Goal: Task Accomplishment & Management: Manage account settings

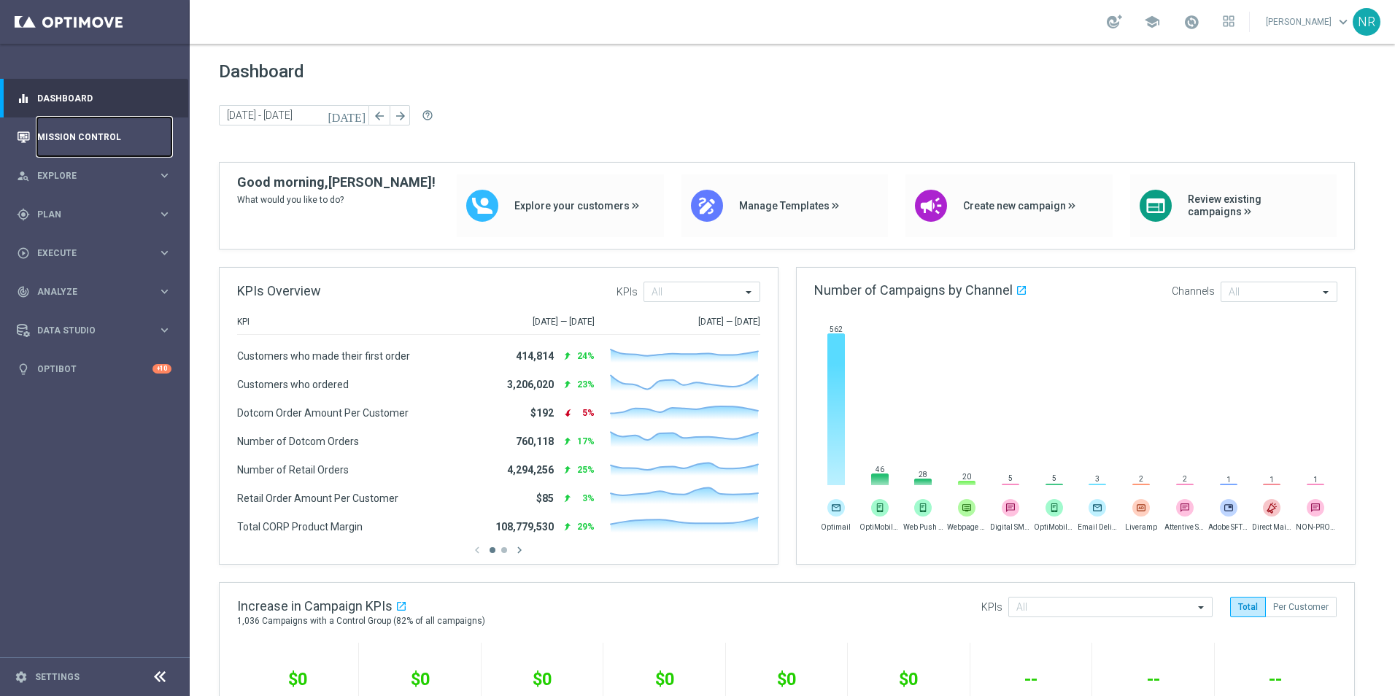
click at [93, 129] on link "Mission Control" at bounding box center [104, 136] width 134 height 39
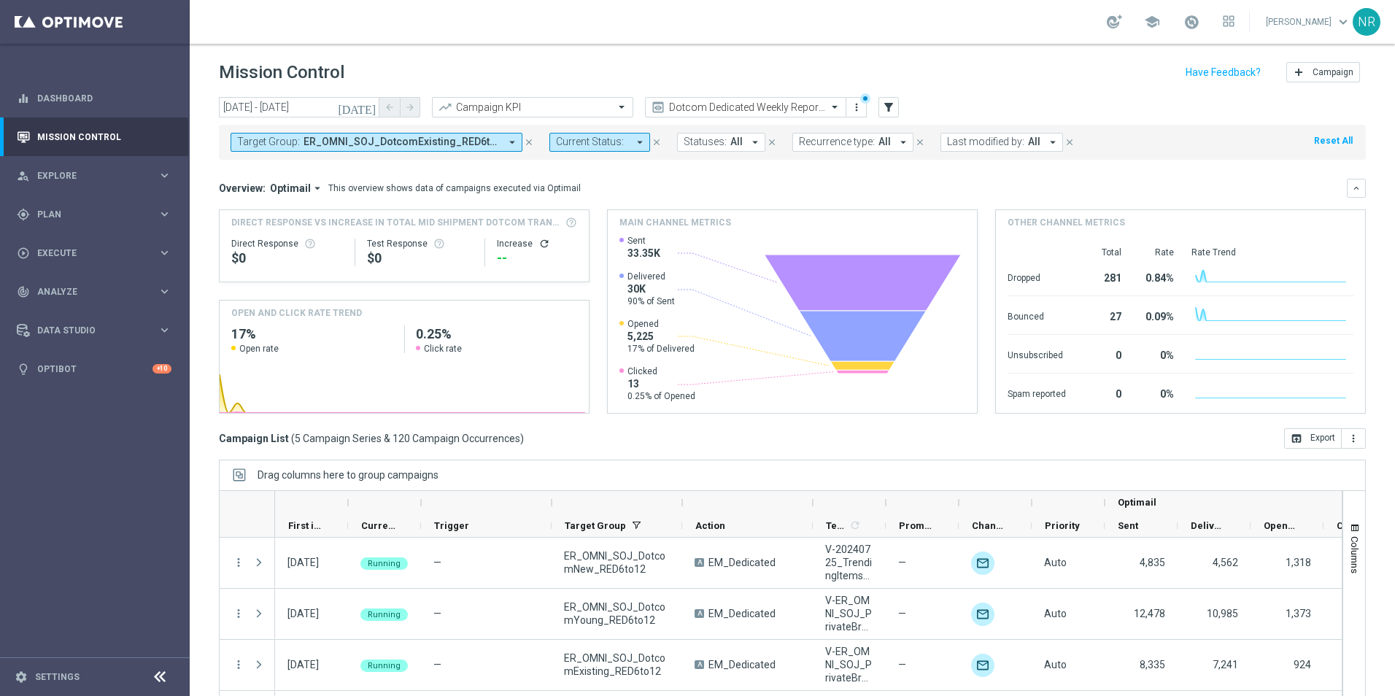
click at [398, 151] on button "Target Group: ER_OMNI_SOJ_DotcomExisting_RED6to12, ER_OMNI_SOJ_DotcomNew_RED6to…" at bounding box center [376, 142] width 292 height 19
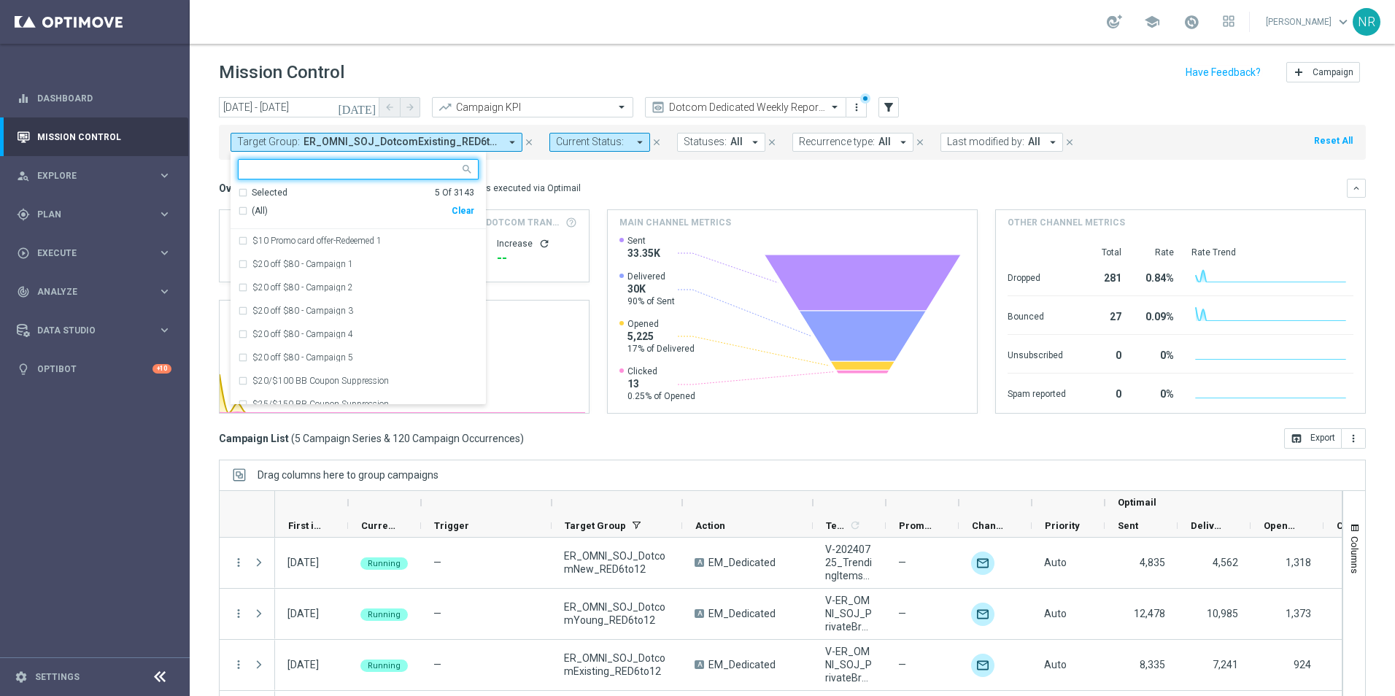
click at [0, 0] on div "Clear" at bounding box center [0, 0] width 0 height 0
click at [365, 165] on input "text" at bounding box center [353, 169] width 214 height 12
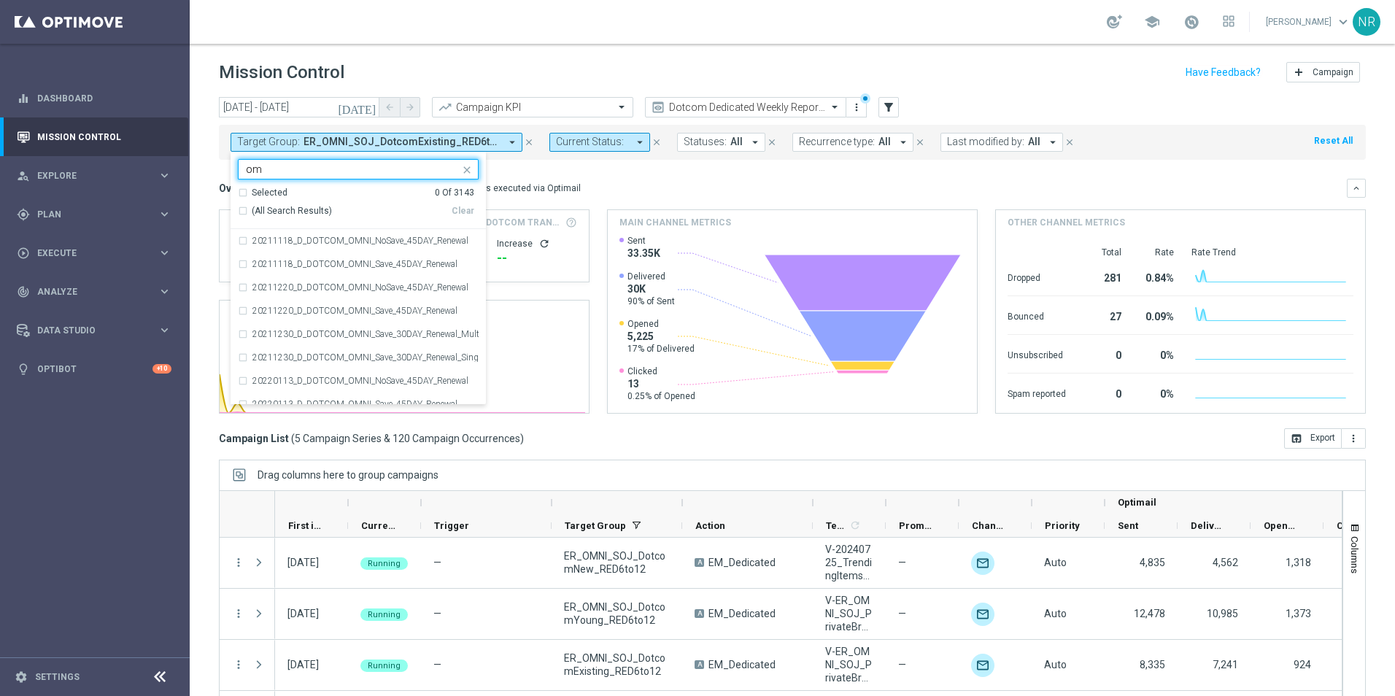
type input "o"
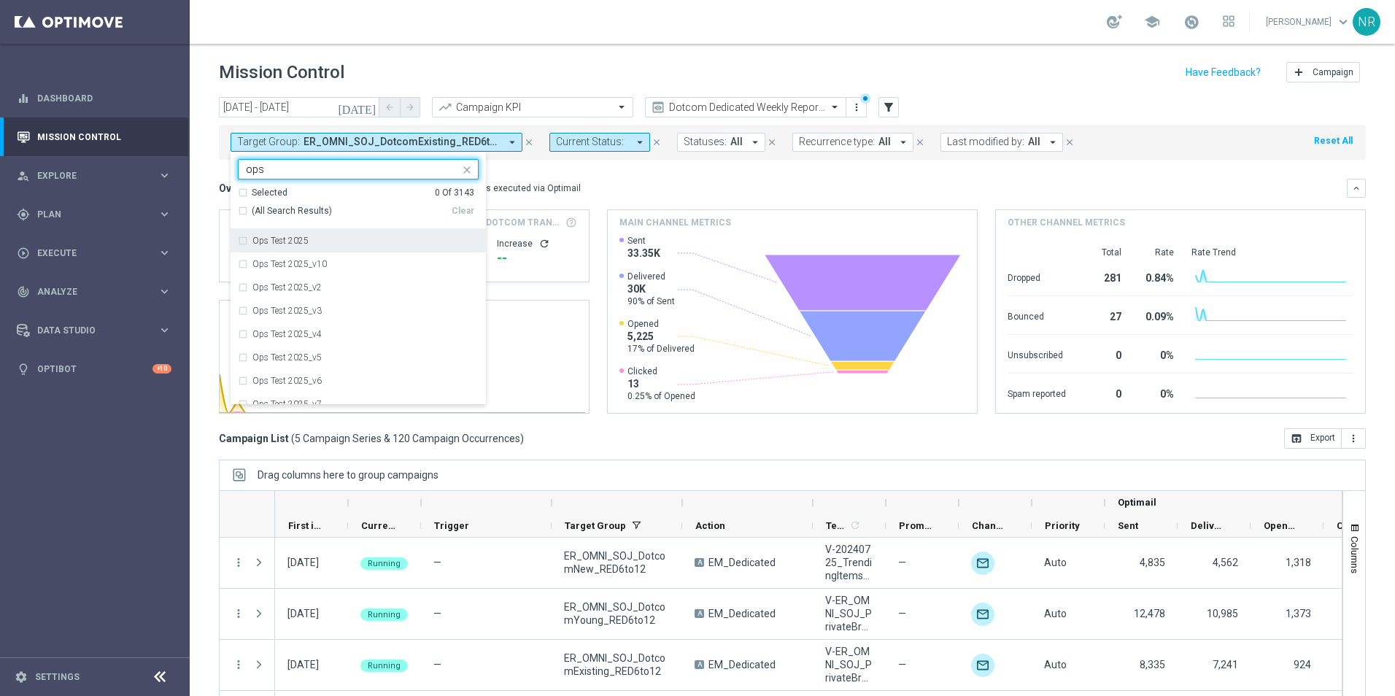
click at [264, 237] on label "Ops Test 2025" at bounding box center [280, 240] width 56 height 9
type input "ops"
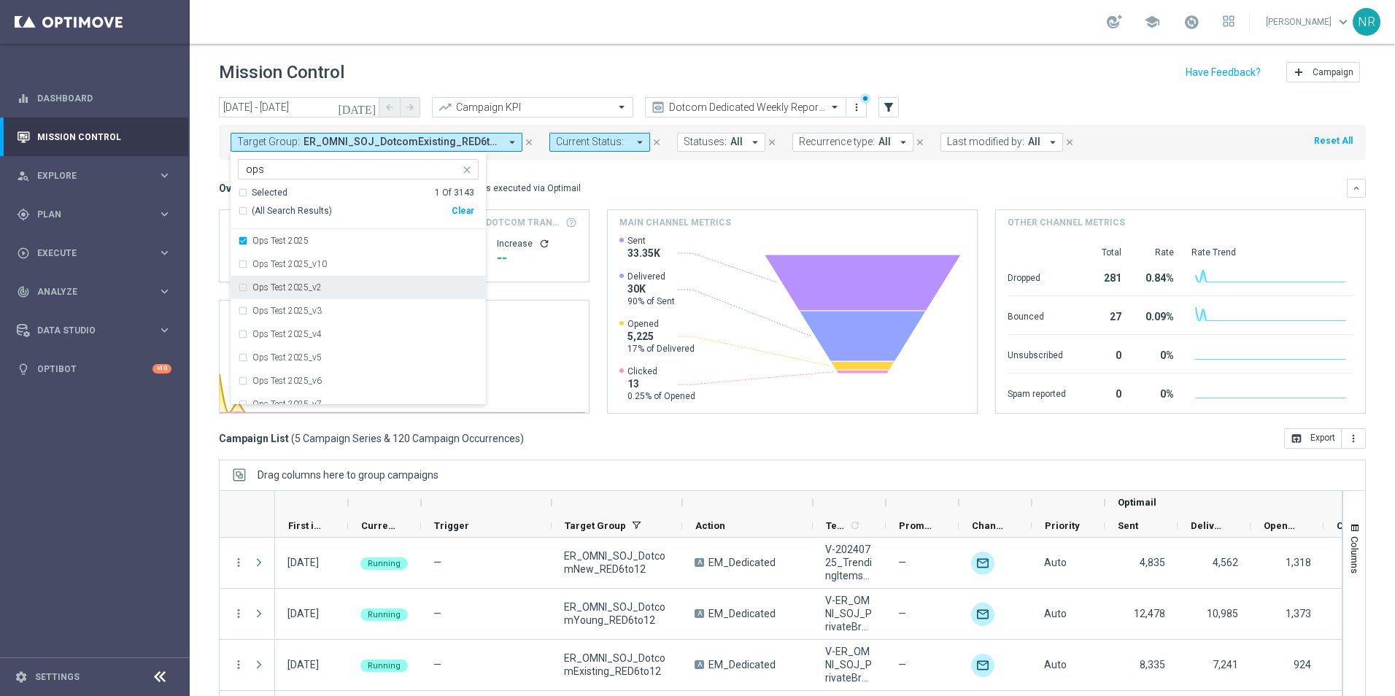
click at [338, 282] on div "Ops Test 2025_v2" at bounding box center [358, 287] width 241 height 23
click at [314, 305] on div "Ops Test 2025_v3" at bounding box center [358, 310] width 241 height 23
click at [760, 175] on mini-dashboard "Overview: Optimail arrow_drop_down This overview shows data of campaigns execut…" at bounding box center [792, 294] width 1147 height 268
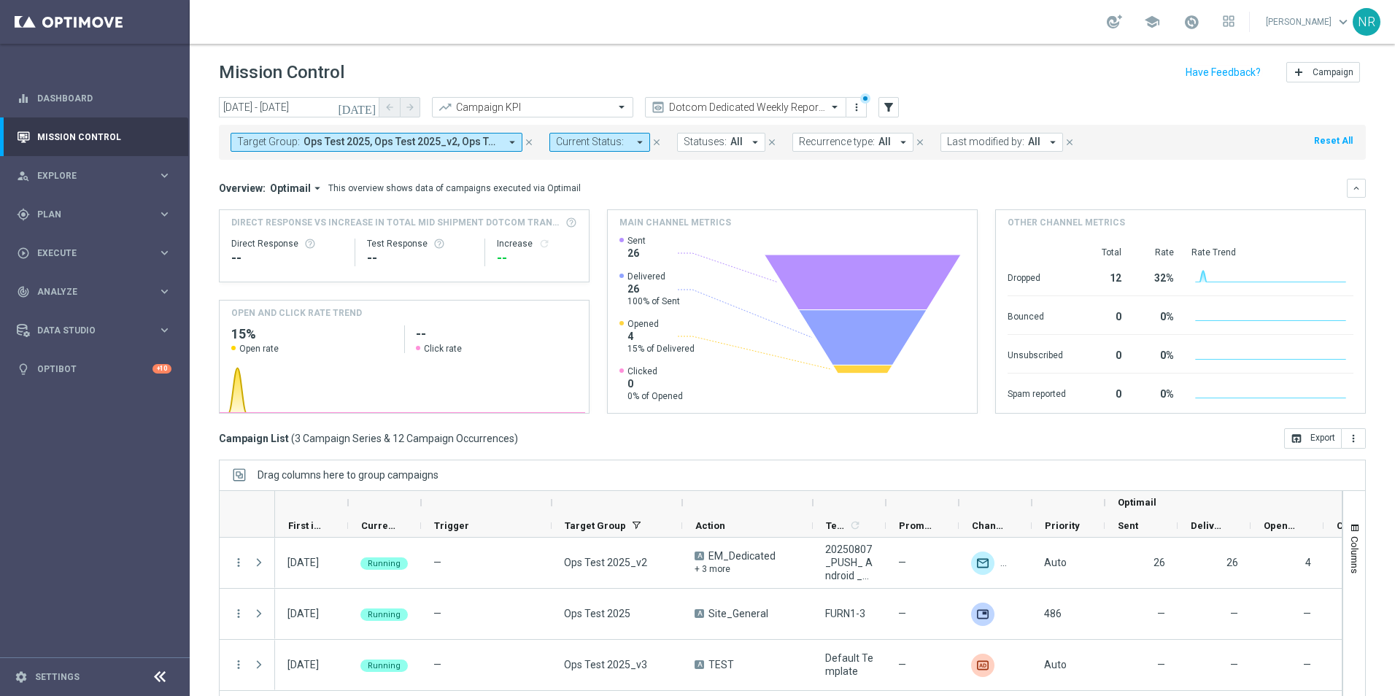
click at [867, 36] on div "school [PERSON_NAME] keyboard_arrow_down NR" at bounding box center [792, 22] width 1205 height 44
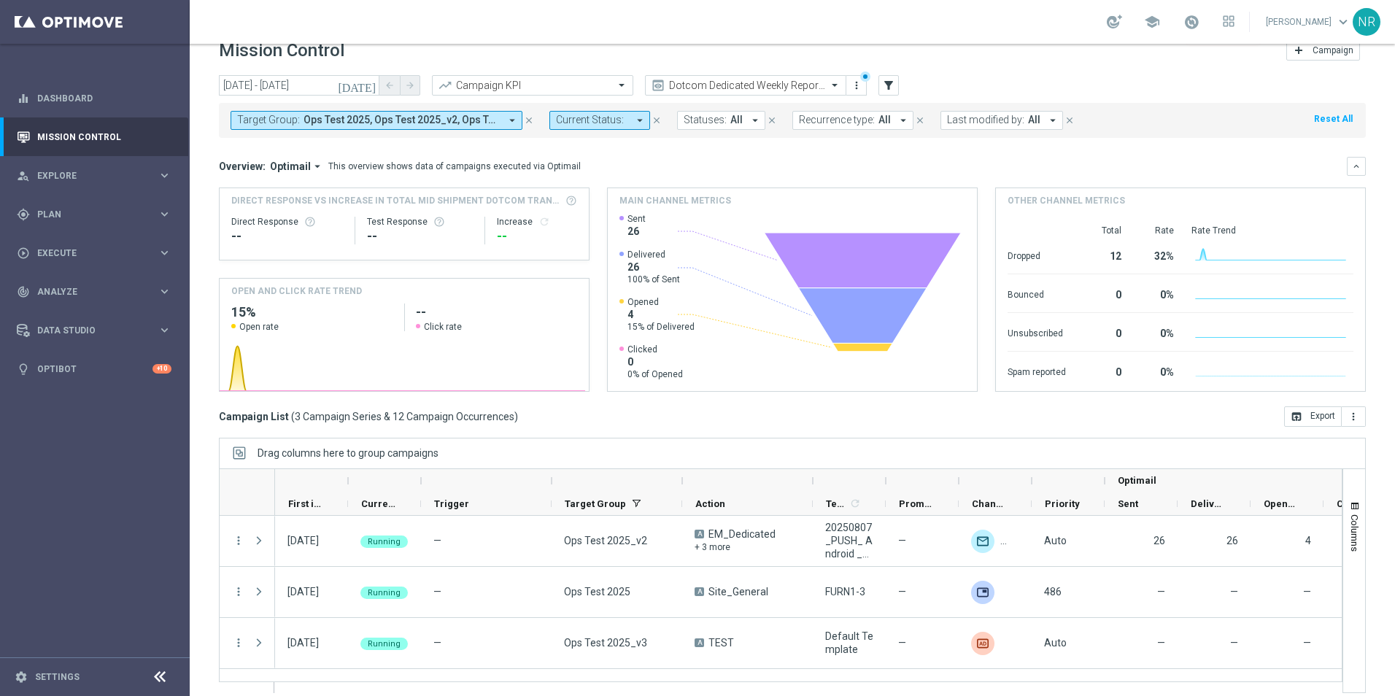
scroll to position [34, 0]
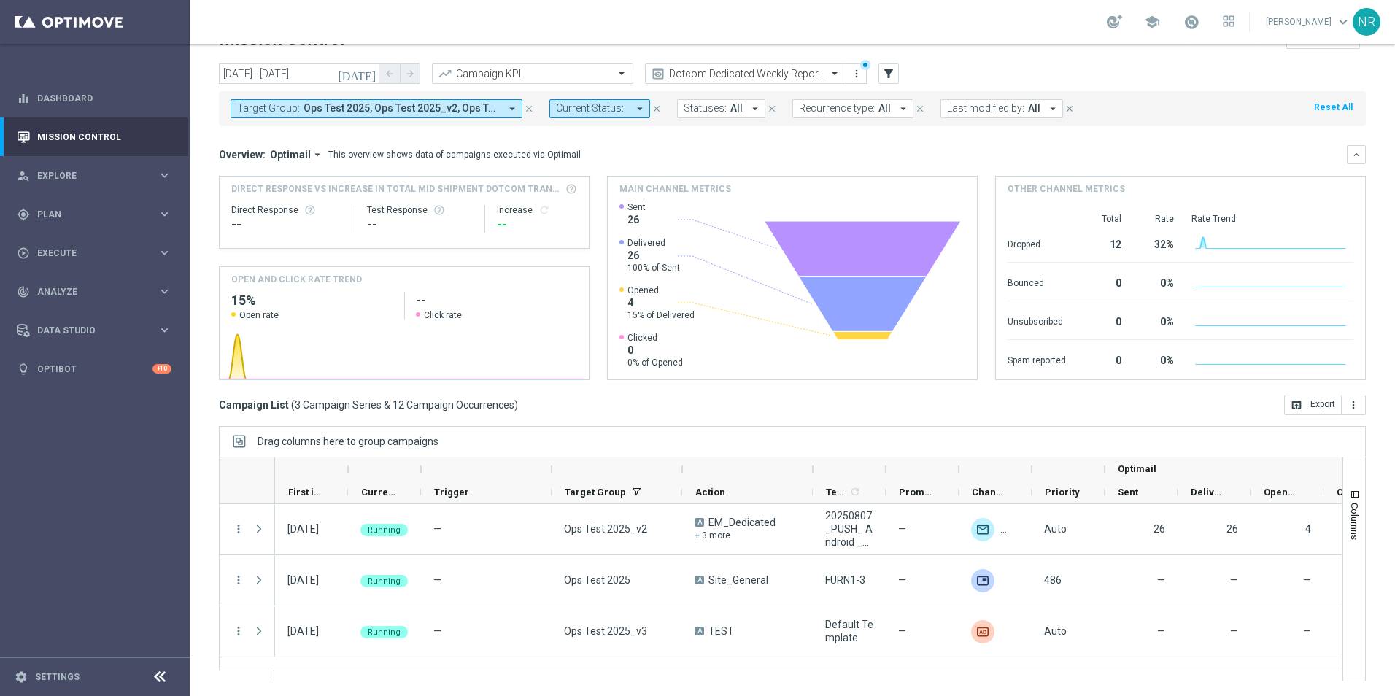
click at [918, 9] on div "school [PERSON_NAME] keyboard_arrow_down NR" at bounding box center [792, 22] width 1205 height 44
click at [716, 400] on div "Campaign List ( 3 Campaign Series & 12 Campaign Occurrences ) open_in_browser E…" at bounding box center [792, 405] width 1147 height 20
drag, startPoint x: 535, startPoint y: 330, endPoint x: 750, endPoint y: 9, distance: 386.6
drag, startPoint x: 750, startPoint y: 9, endPoint x: 74, endPoint y: 196, distance: 701.7
click at [74, 196] on div "gps_fixed Plan keyboard_arrow_right" at bounding box center [94, 214] width 188 height 39
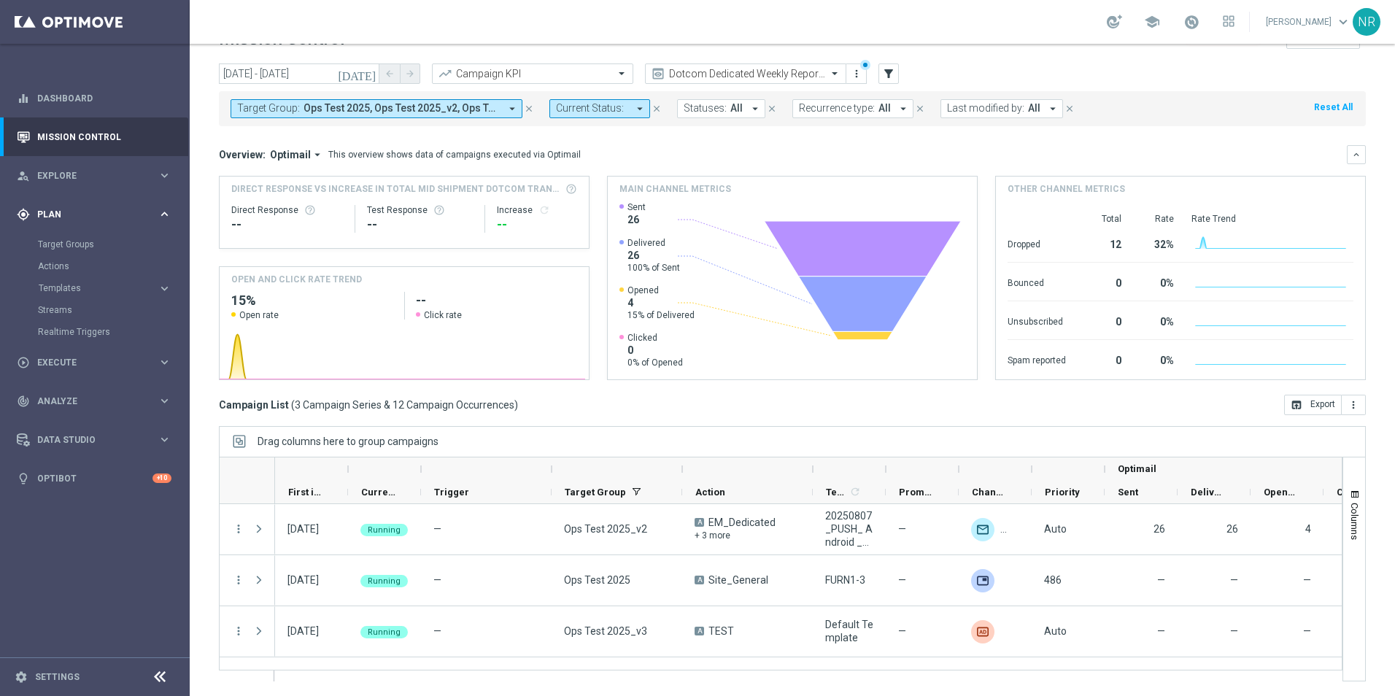
click at [62, 208] on div "gps_fixed Plan" at bounding box center [87, 214] width 141 height 13
click at [69, 214] on span "Plan" at bounding box center [97, 214] width 120 height 9
click at [72, 235] on div "Target Groups" at bounding box center [113, 244] width 150 height 22
click at [74, 242] on link "Target Groups" at bounding box center [95, 245] width 114 height 12
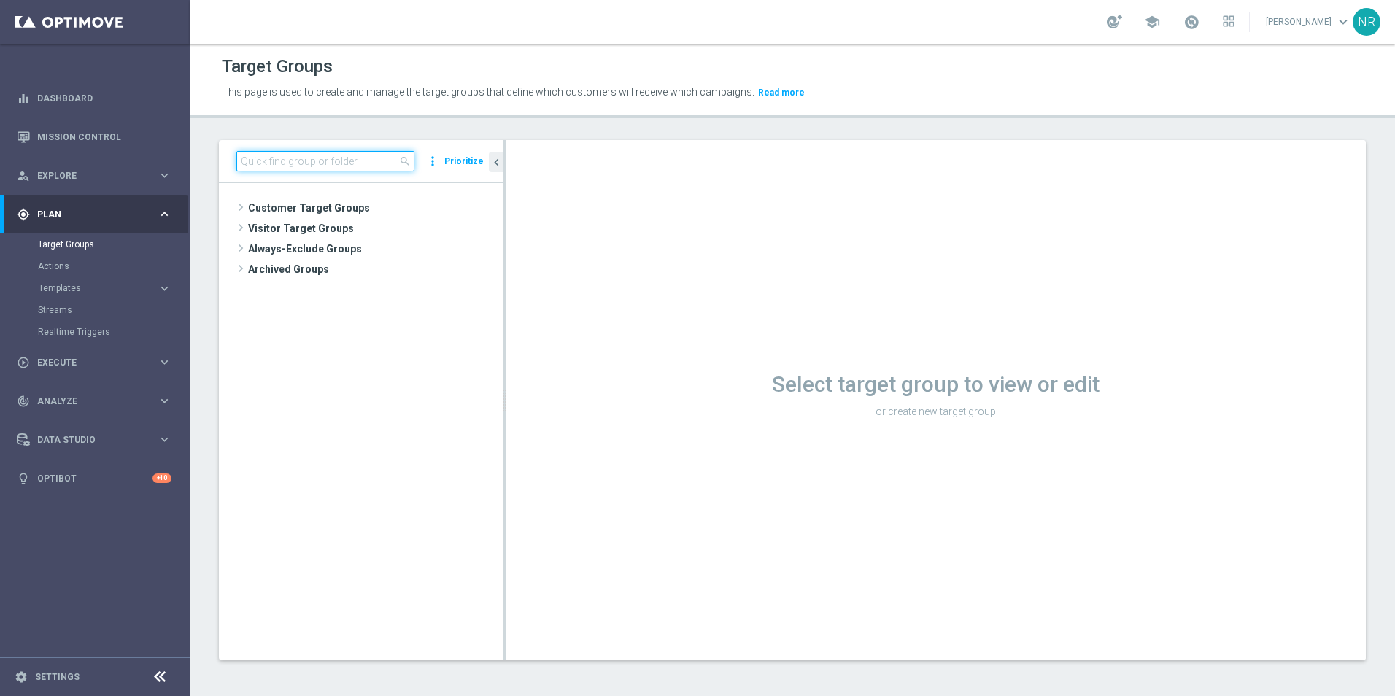
click at [298, 158] on input at bounding box center [325, 161] width 178 height 20
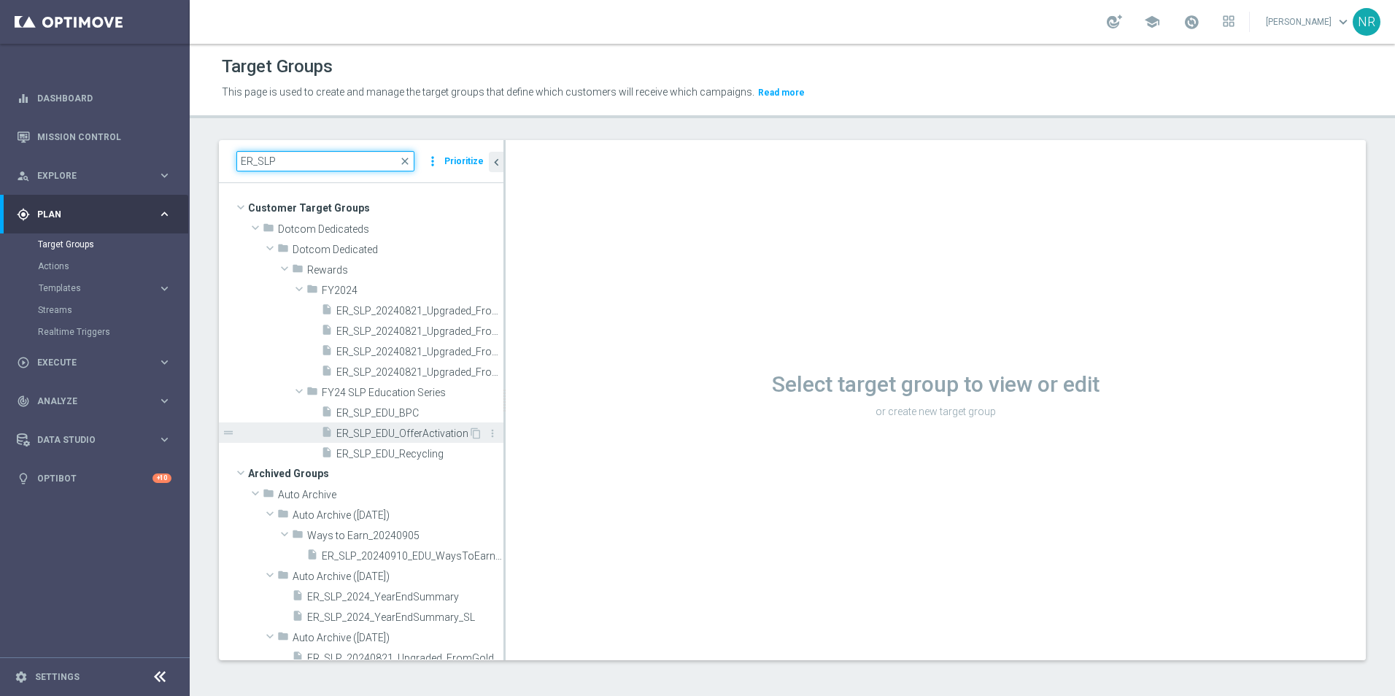
type input "ER_SLP"
click at [363, 438] on span "ER_SLP_EDU_OfferActivation" at bounding box center [402, 433] width 132 height 12
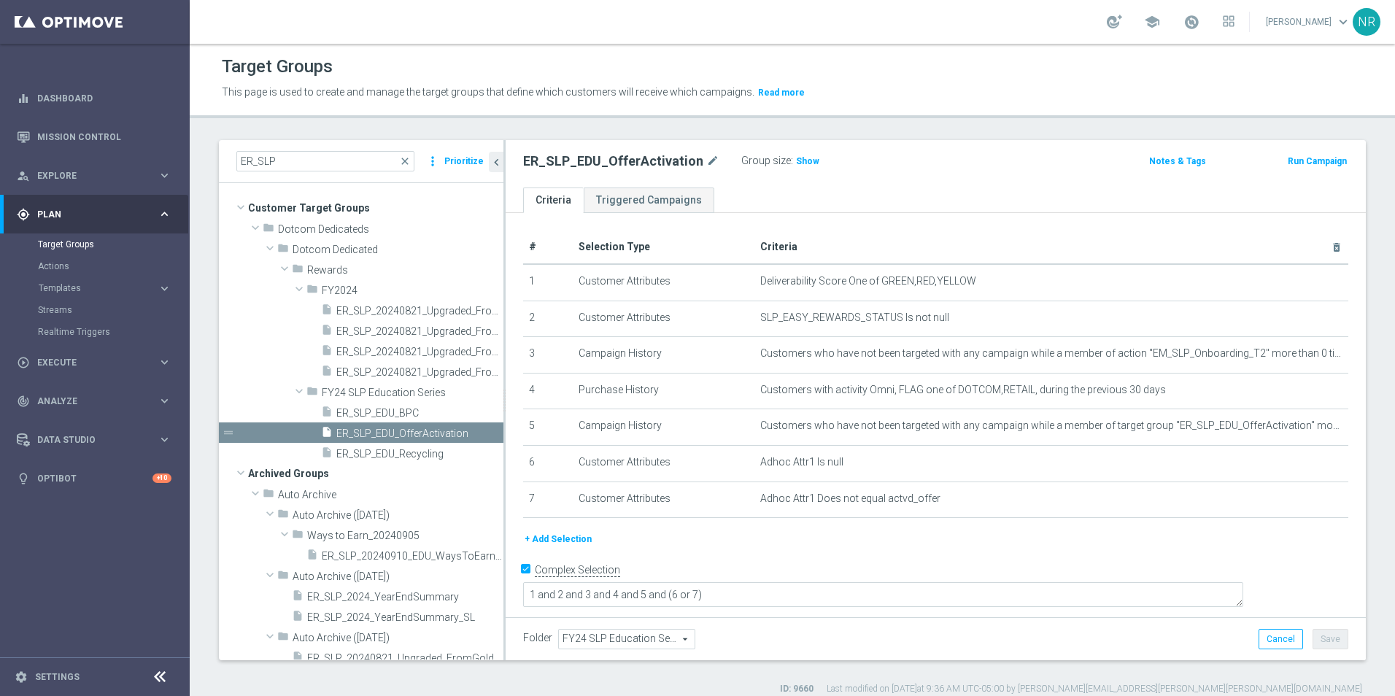
click at [540, 125] on div "Target Groups This page is used to create and manage the target groups that def…" at bounding box center [792, 370] width 1205 height 652
click at [578, 547] on button "+ Add Selection" at bounding box center [558, 539] width 70 height 16
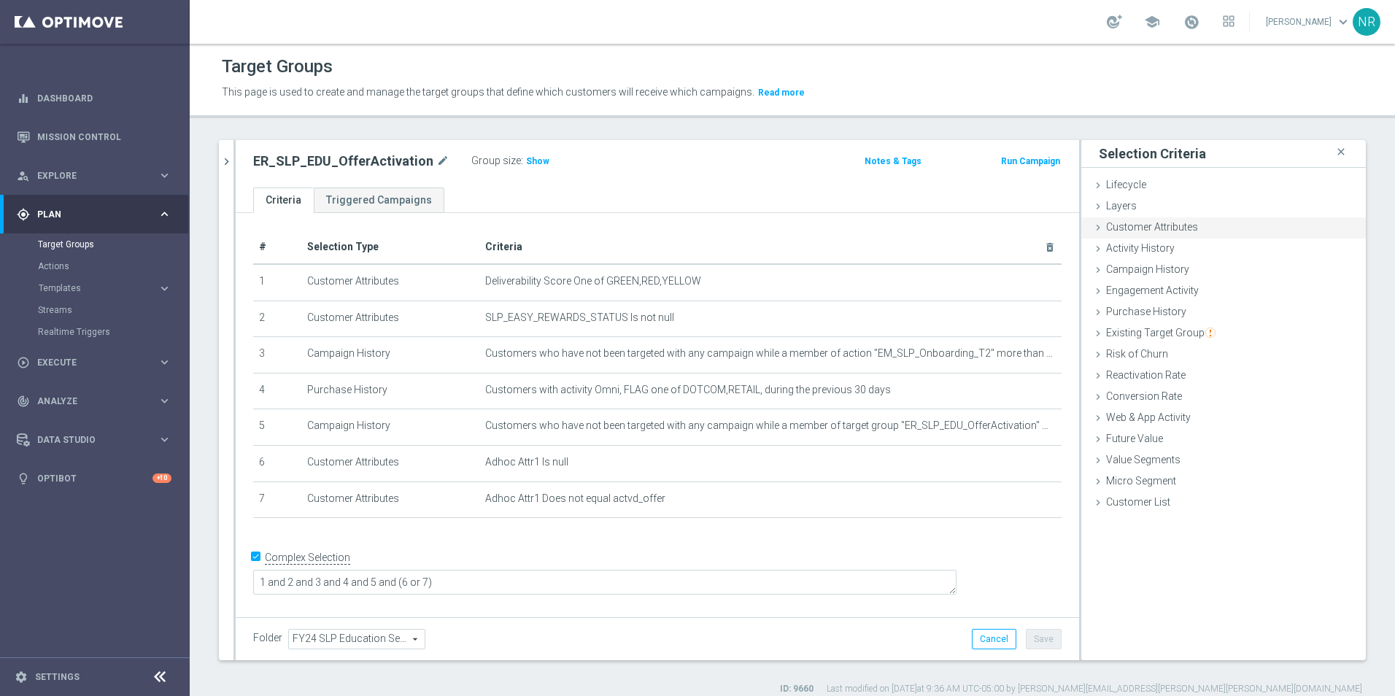
click at [1139, 228] on span "Customer Attributes" at bounding box center [1152, 227] width 92 height 12
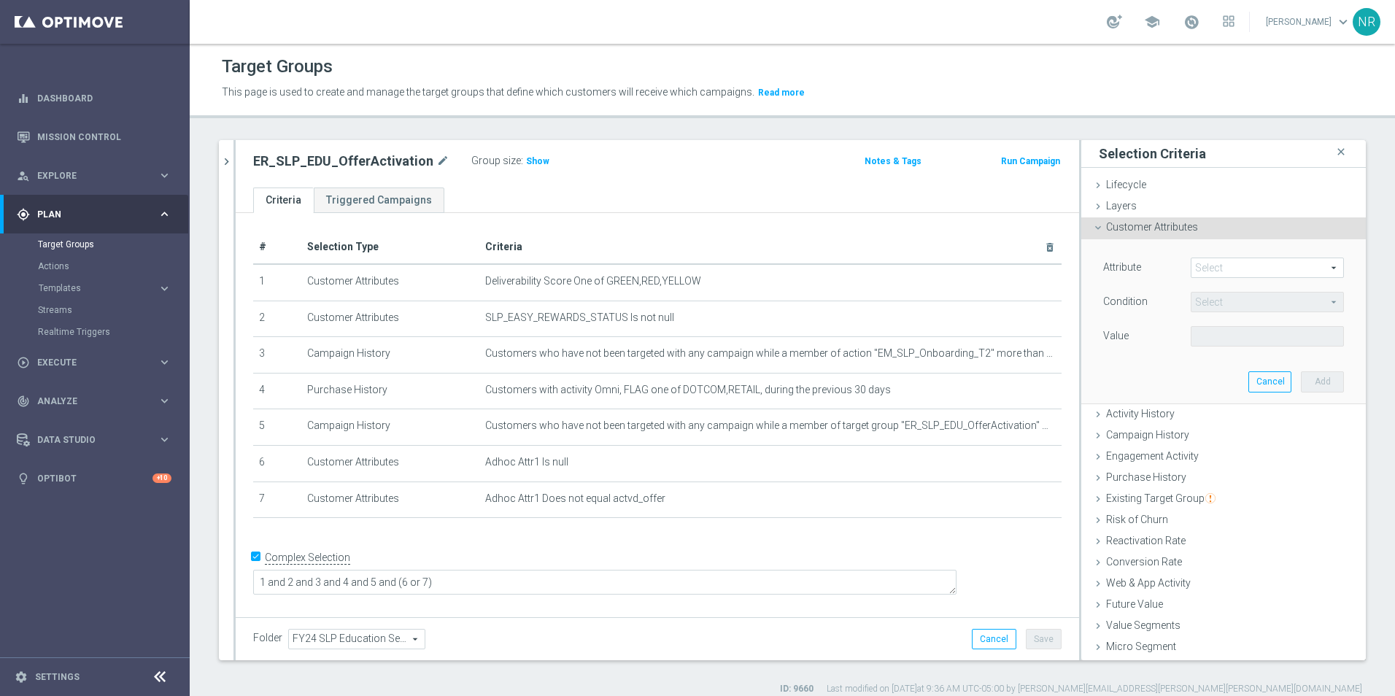
click at [1201, 266] on span at bounding box center [1267, 267] width 152 height 19
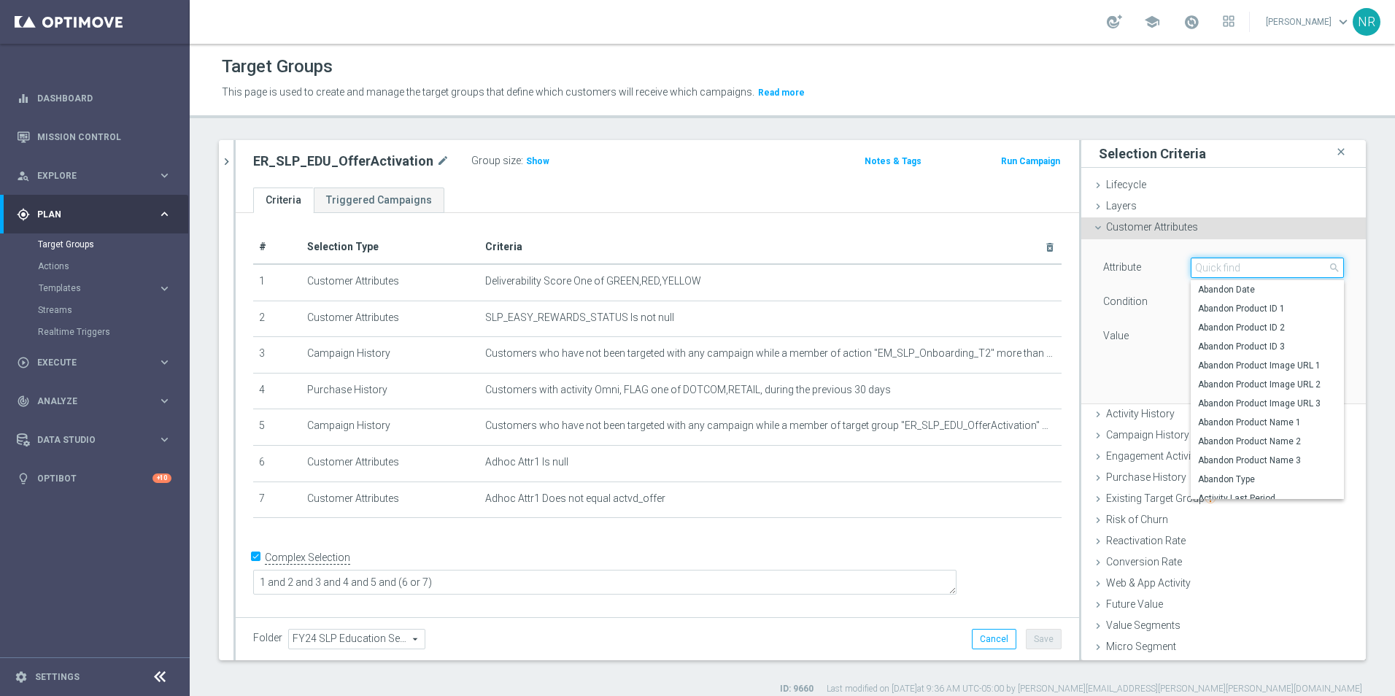
click at [1201, 266] on input "search" at bounding box center [1266, 267] width 153 height 20
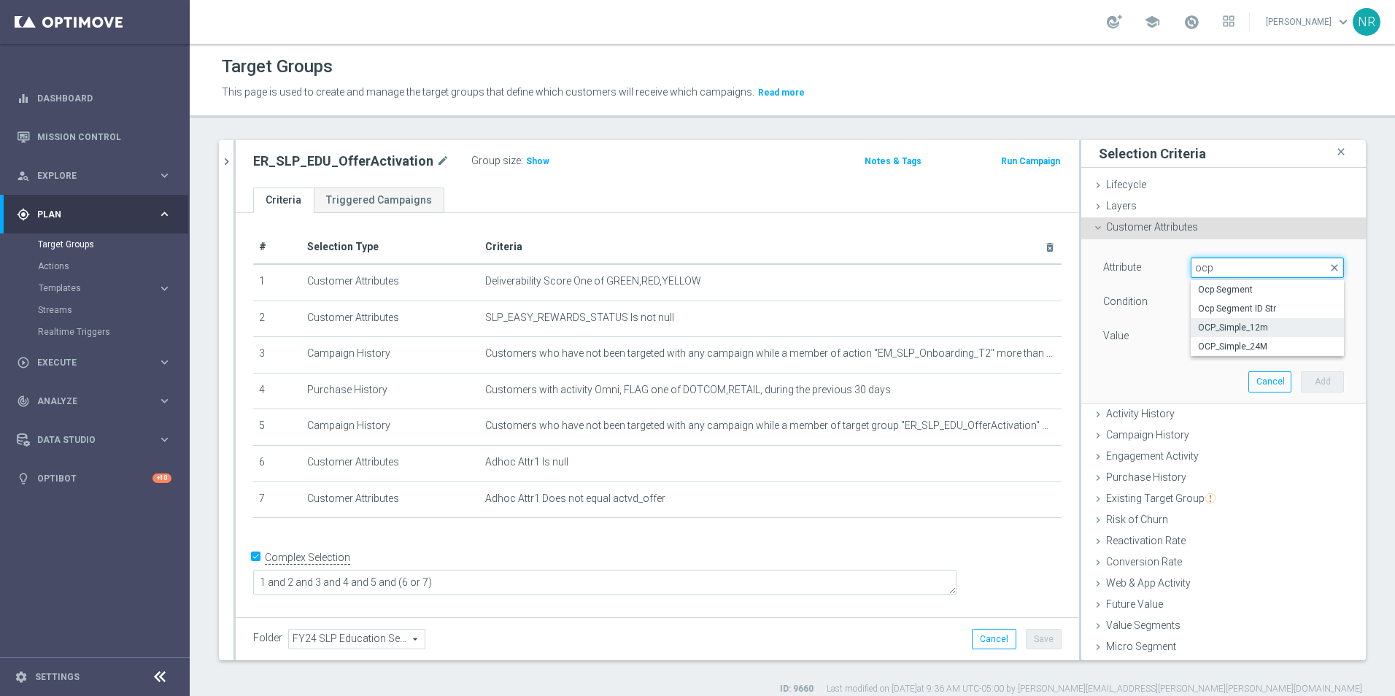
type input "ocp"
click at [1273, 331] on span "OCP_Simple_12m" at bounding box center [1267, 328] width 139 height 12
type input "OCP_Simple_12m"
type input "Equals"
click at [1241, 335] on span at bounding box center [1267, 336] width 152 height 19
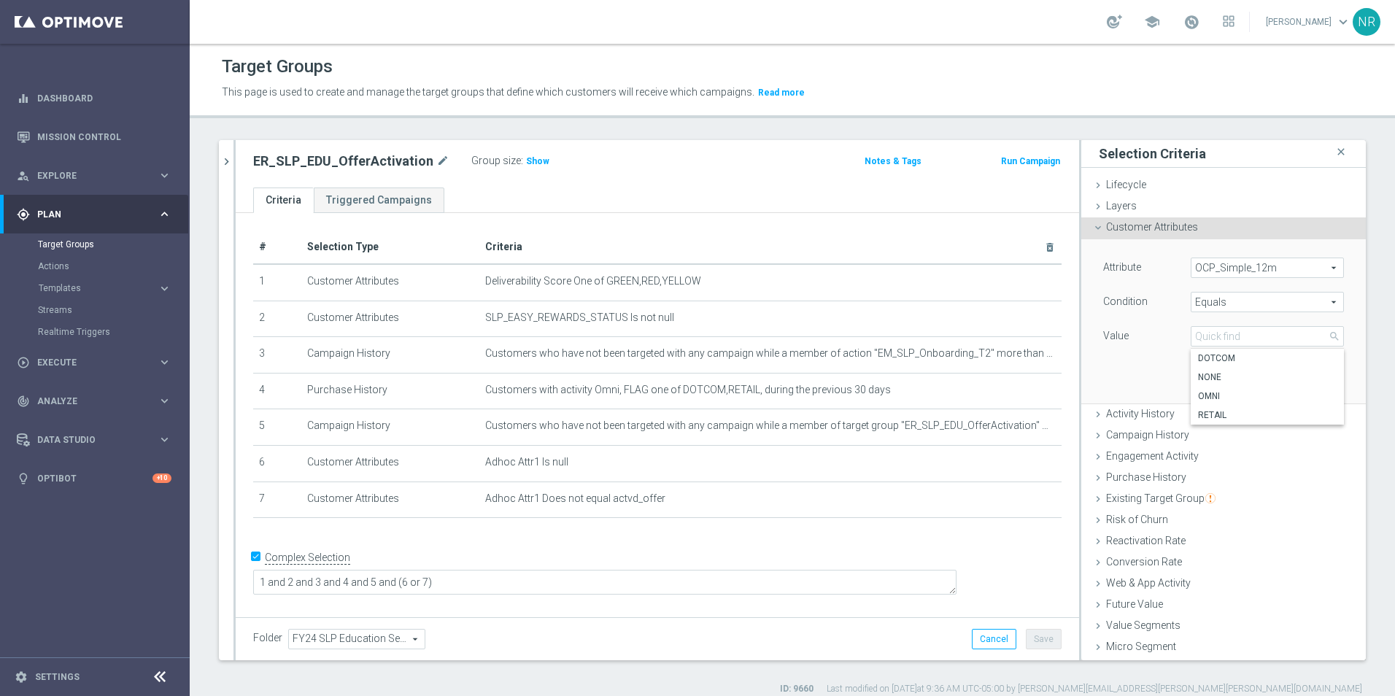
click at [1274, 266] on span "OCP_Simple_12m" at bounding box center [1267, 267] width 152 height 19
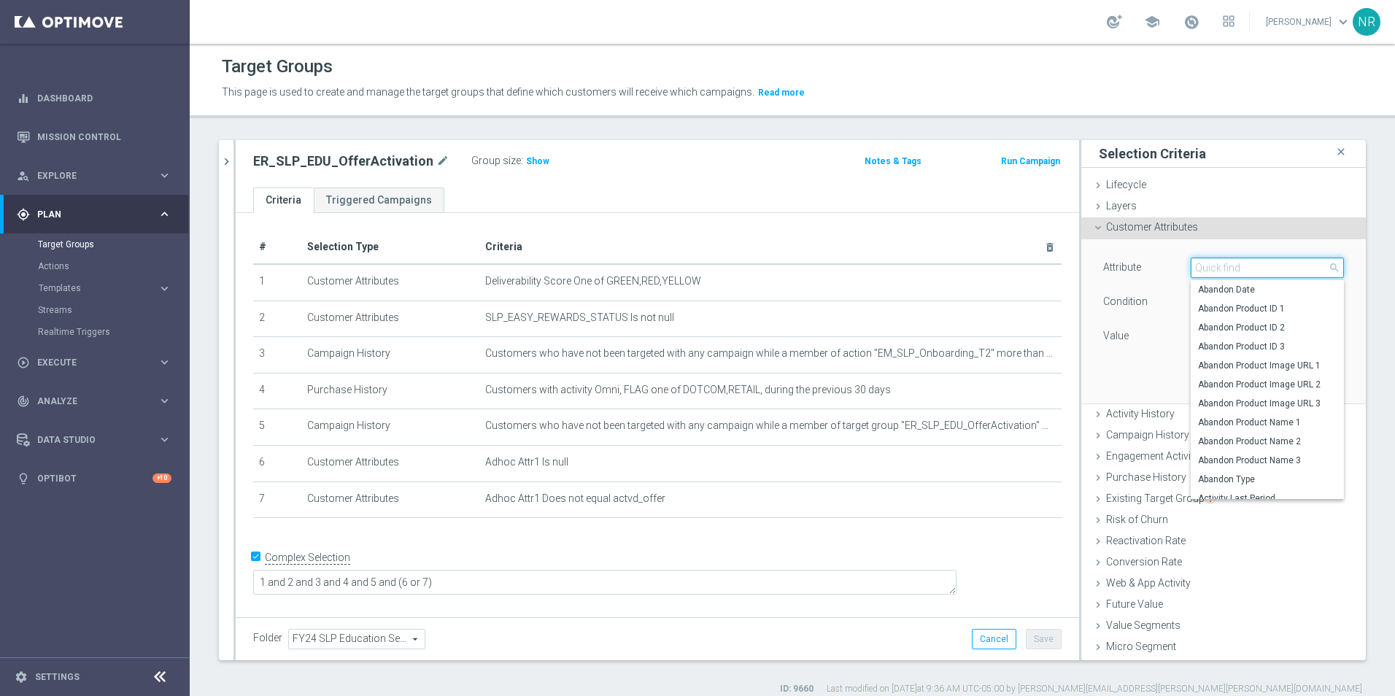
click at [1240, 270] on input "search" at bounding box center [1266, 267] width 153 height 20
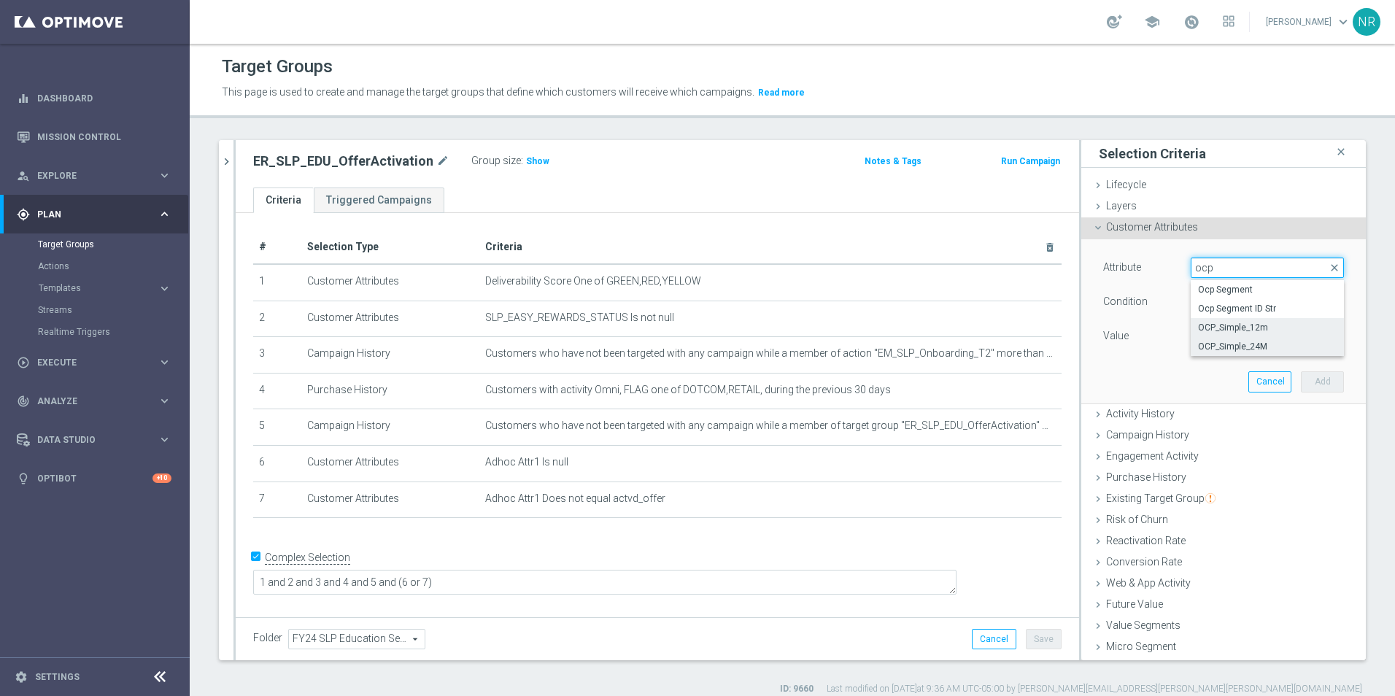
type input "ocp"
click at [1237, 345] on span "OCP_Simple_24M" at bounding box center [1267, 347] width 139 height 12
type input "OCP_Simple_24M"
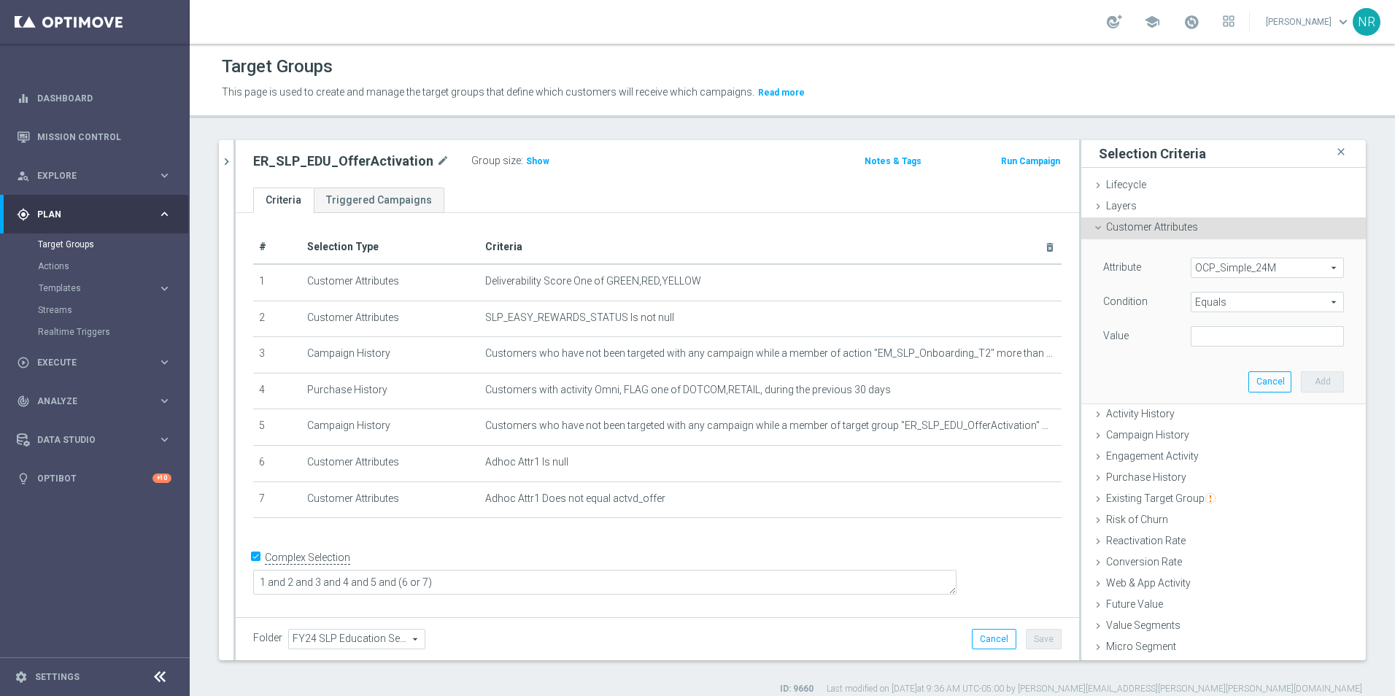
click at [1222, 309] on span "Equals" at bounding box center [1267, 301] width 152 height 19
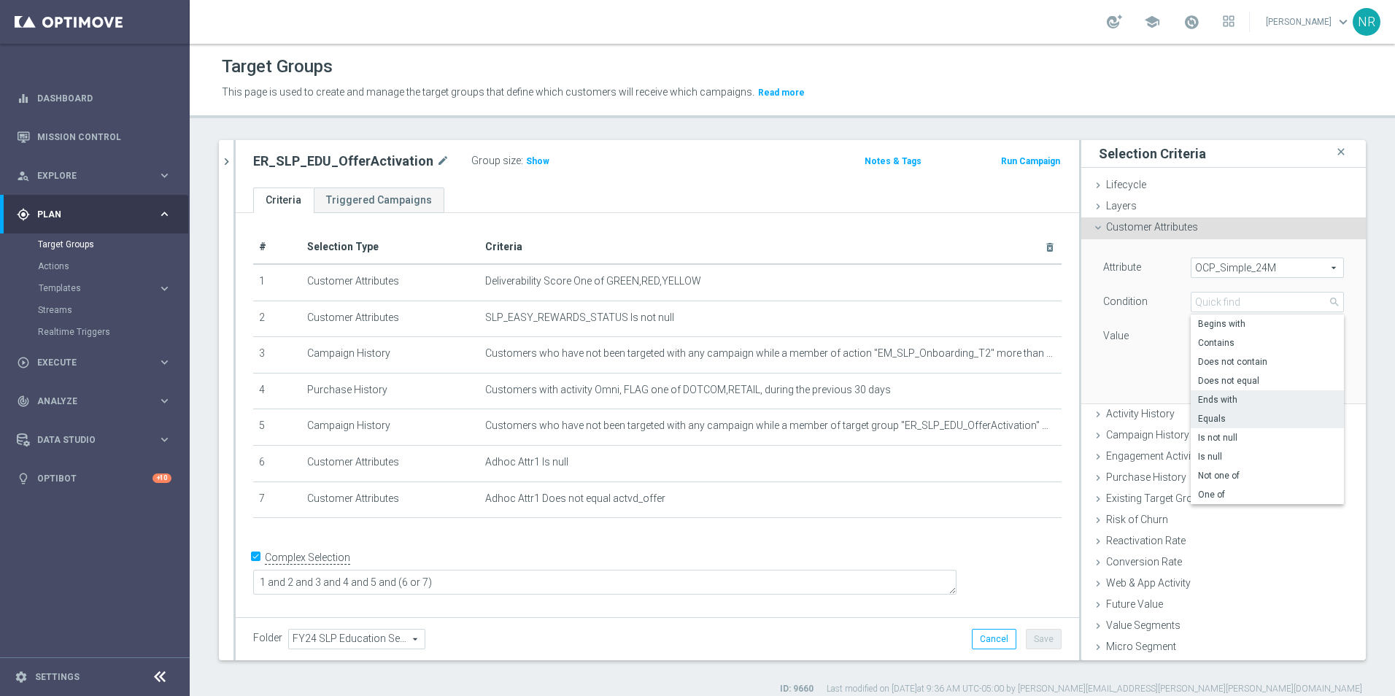
click at [1216, 406] on label "Ends with" at bounding box center [1266, 399] width 153 height 19
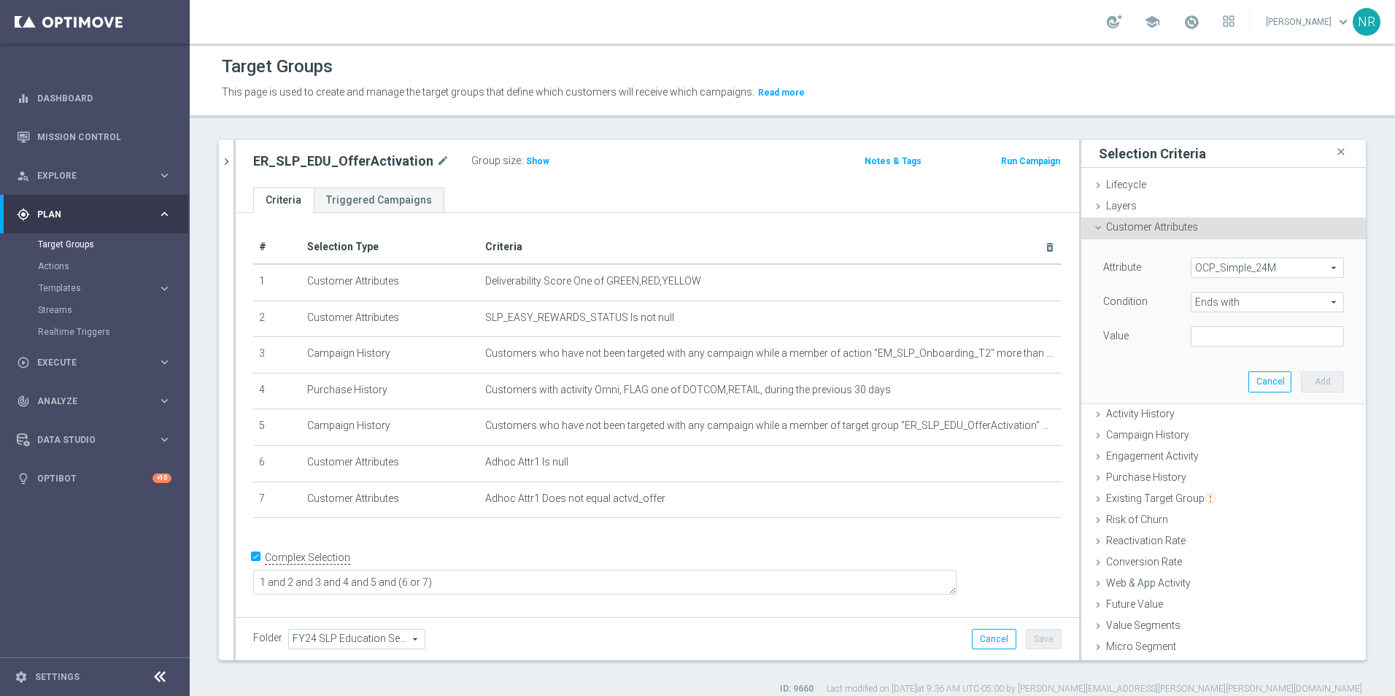
click at [1235, 313] on div "Condition Ends with Ends with arrow_drop_down search" at bounding box center [1223, 303] width 263 height 23
click at [1237, 306] on span "Ends with" at bounding box center [1267, 301] width 152 height 19
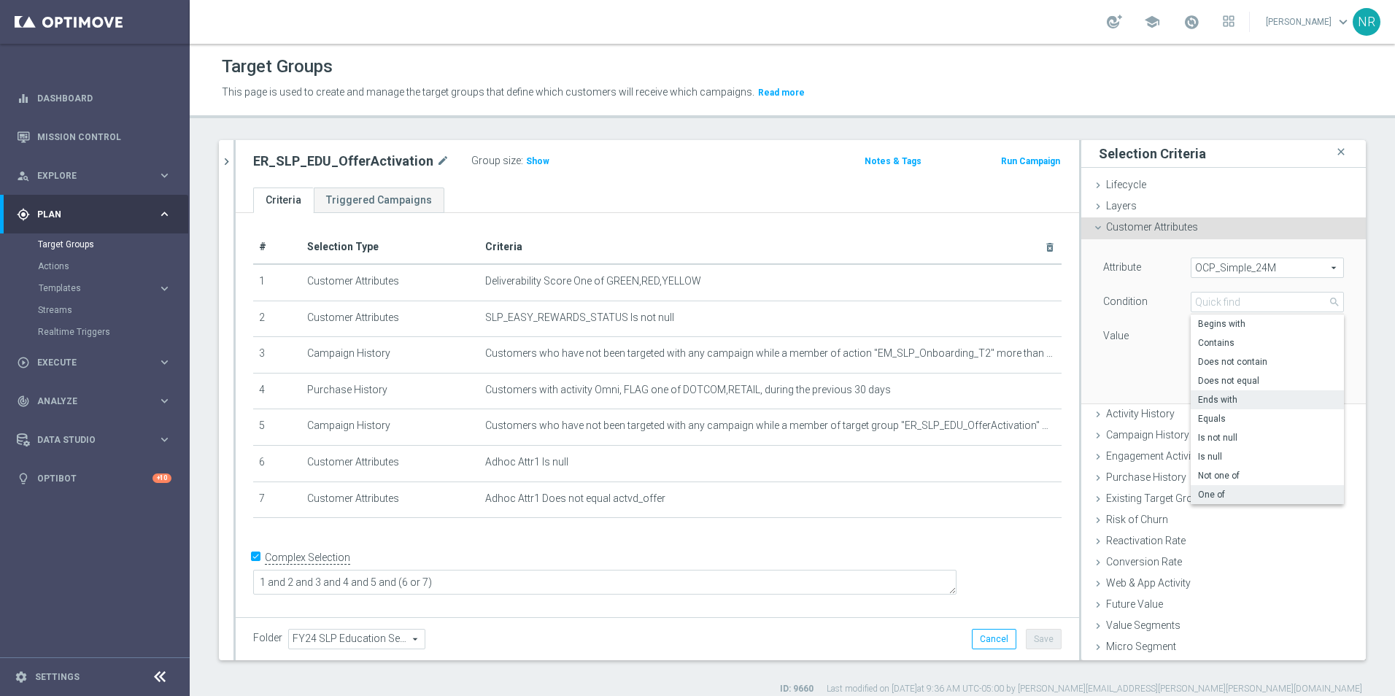
click at [1202, 492] on span "One of" at bounding box center [1267, 495] width 139 height 12
type input "One of"
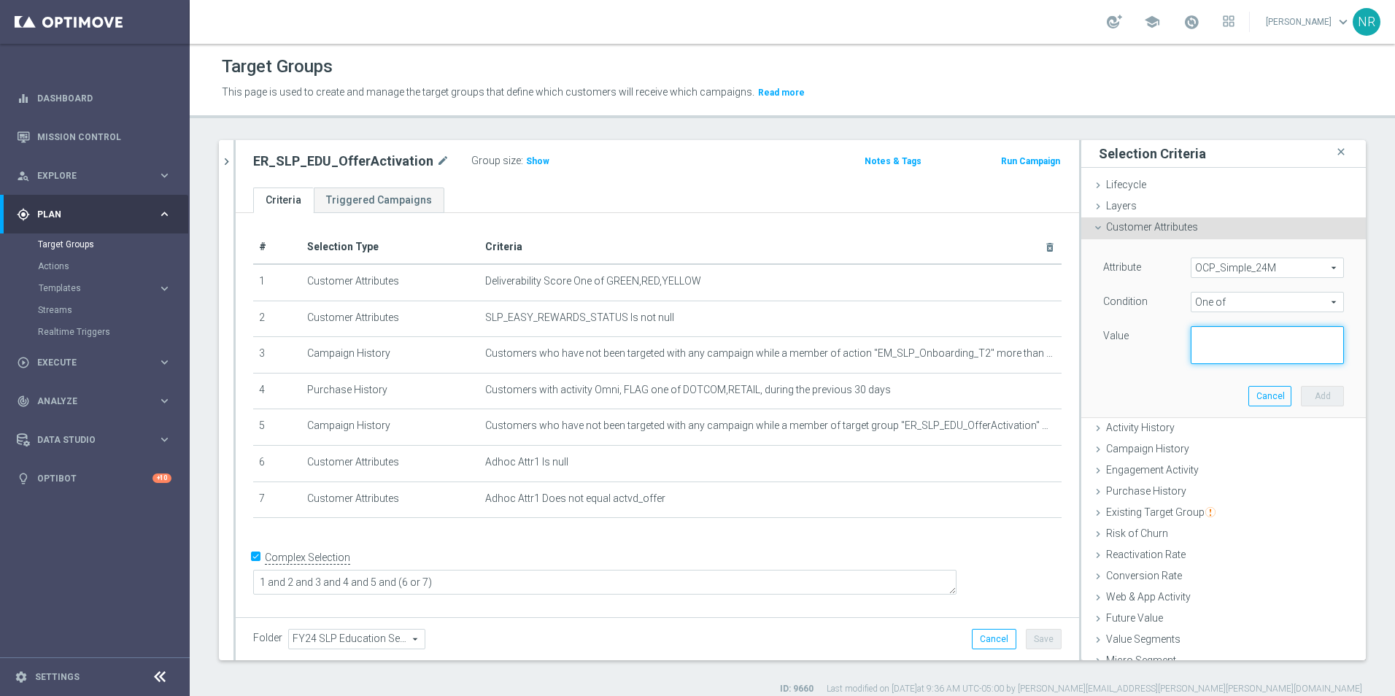
click at [1229, 332] on textarea at bounding box center [1266, 345] width 153 height 38
click at [711, 163] on div "ER_SLP_EDU_OfferActivation mode_edit Group size : Show" at bounding box center [519, 161] width 554 height 20
click at [1225, 348] on textarea at bounding box center [1266, 345] width 153 height 38
drag, startPoint x: 1195, startPoint y: 352, endPoint x: 1086, endPoint y: 314, distance: 115.8
click at [1103, 314] on div "Attribute OCP_Simple_24M OCP_Simple_24M arrow_drop_down search Condition One of…" at bounding box center [1223, 310] width 241 height 106
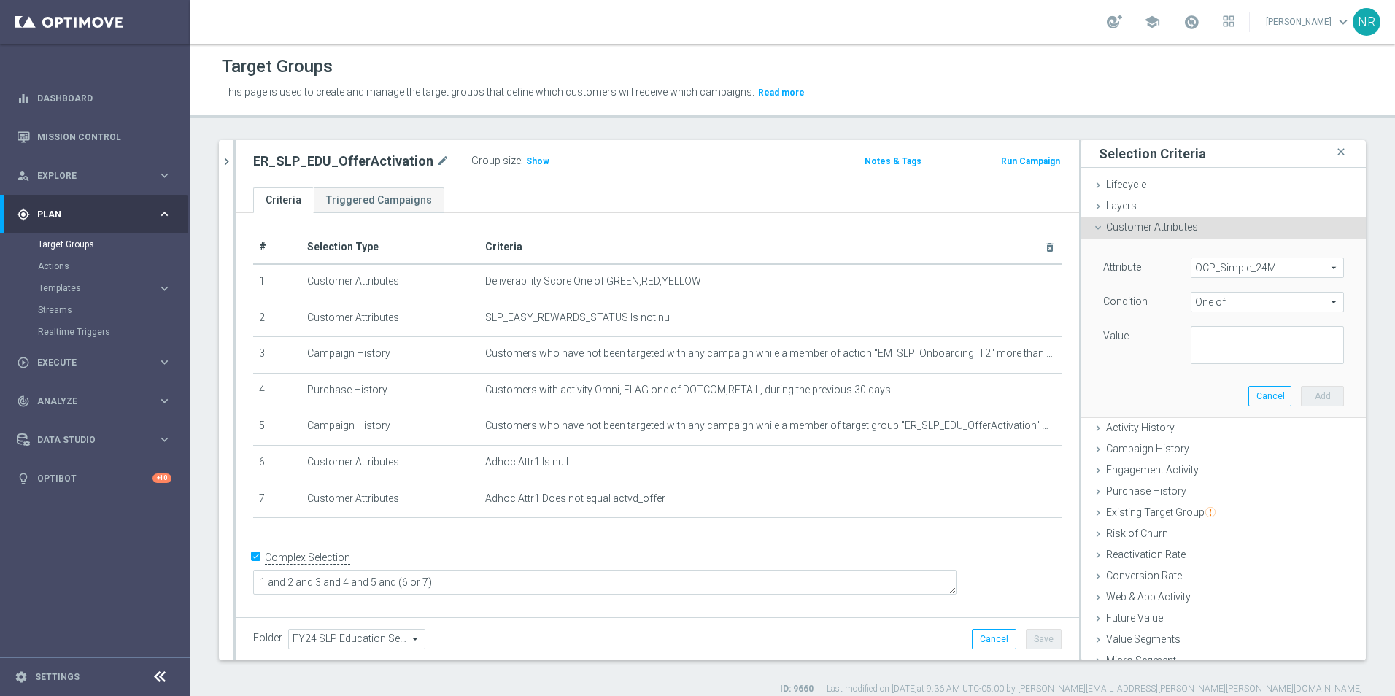
click at [579, 166] on div "Group size : Show" at bounding box center [544, 160] width 146 height 18
